Goal: Navigation & Orientation: Find specific page/section

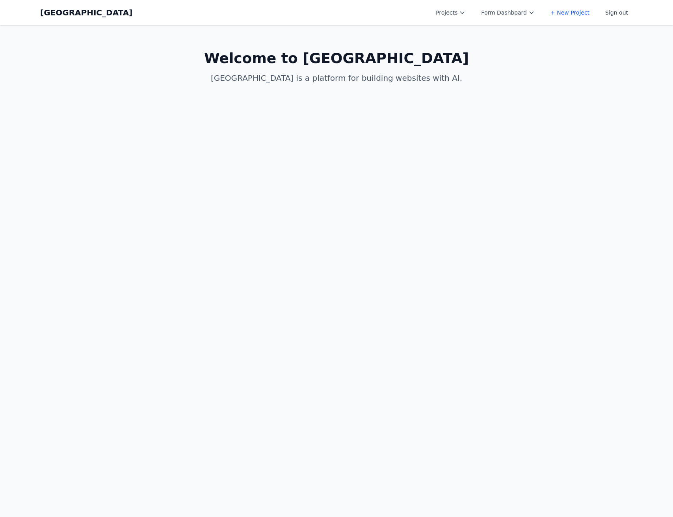
click at [452, 8] on button "Projects" at bounding box center [450, 13] width 39 height 14
drag, startPoint x: 269, startPoint y: 61, endPoint x: 276, endPoint y: 60, distance: 6.4
click at [273, 61] on h1 "Welcome to [GEOGRAPHIC_DATA]" at bounding box center [336, 58] width 303 height 16
click at [516, 13] on button "Form Dashboard" at bounding box center [507, 13] width 63 height 14
drag, startPoint x: 358, startPoint y: 29, endPoint x: 178, endPoint y: 29, distance: 179.2
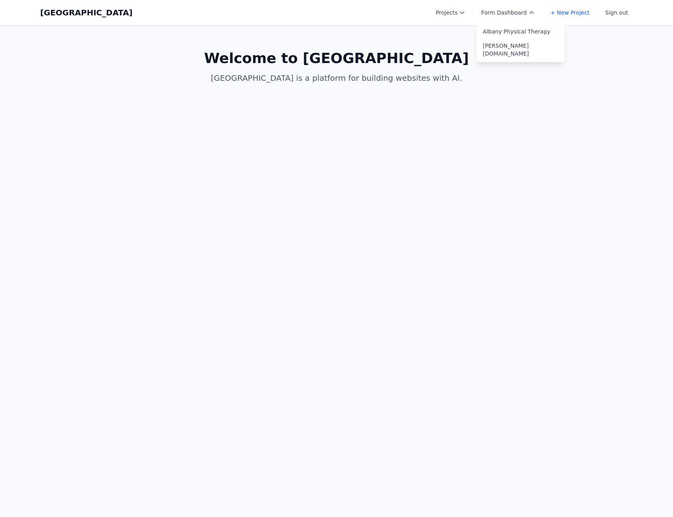
click at [357, 29] on main "Welcome to [GEOGRAPHIC_DATA] is a platform for building websites with AI." at bounding box center [336, 67] width 605 height 84
click at [52, 13] on link "[GEOGRAPHIC_DATA]" at bounding box center [86, 12] width 92 height 11
click at [539, 14] on button "Form Dashboard" at bounding box center [507, 13] width 63 height 14
click at [408, 4] on div "Coal Creek Projects Form Dashboard Albany Physical Therapy [PERSON_NAME][DOMAIN…" at bounding box center [336, 12] width 592 height 25
click at [446, 7] on button "Projects" at bounding box center [450, 13] width 39 height 14
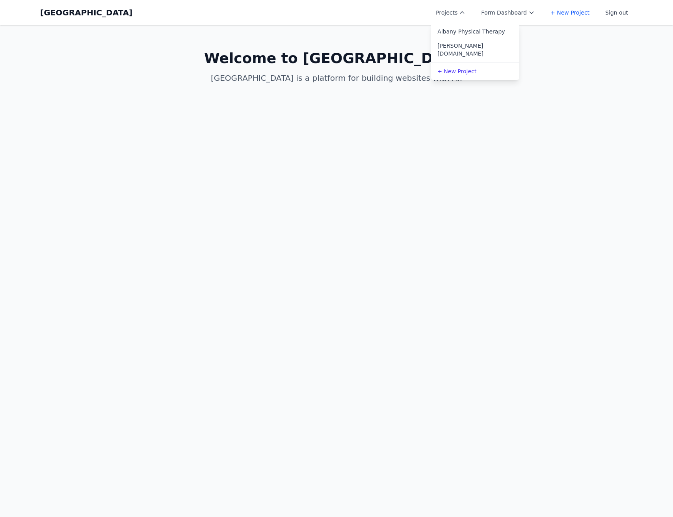
click at [446, 7] on button "Projects" at bounding box center [450, 13] width 39 height 14
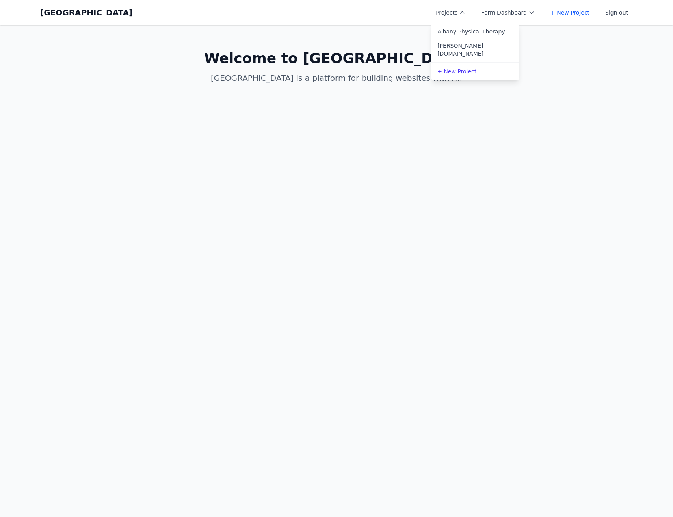
click at [446, 7] on button "Projects" at bounding box center [450, 13] width 39 height 14
click at [457, 14] on button "Projects" at bounding box center [450, 13] width 39 height 14
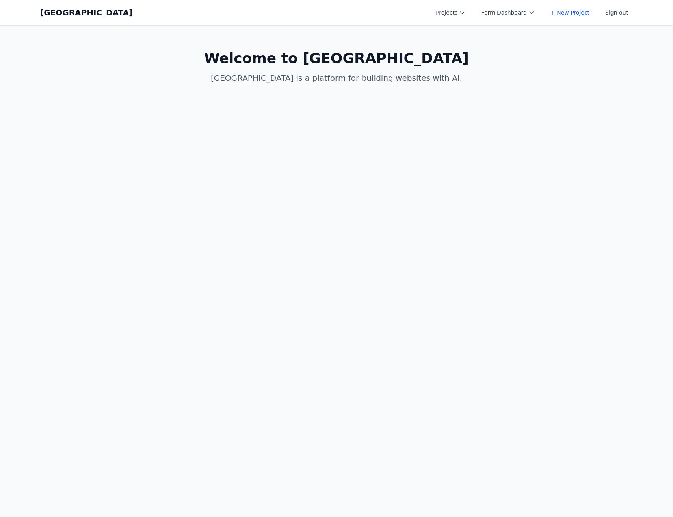
click at [48, 16] on link "[GEOGRAPHIC_DATA]" at bounding box center [86, 12] width 92 height 11
